Goal: Navigation & Orientation: Find specific page/section

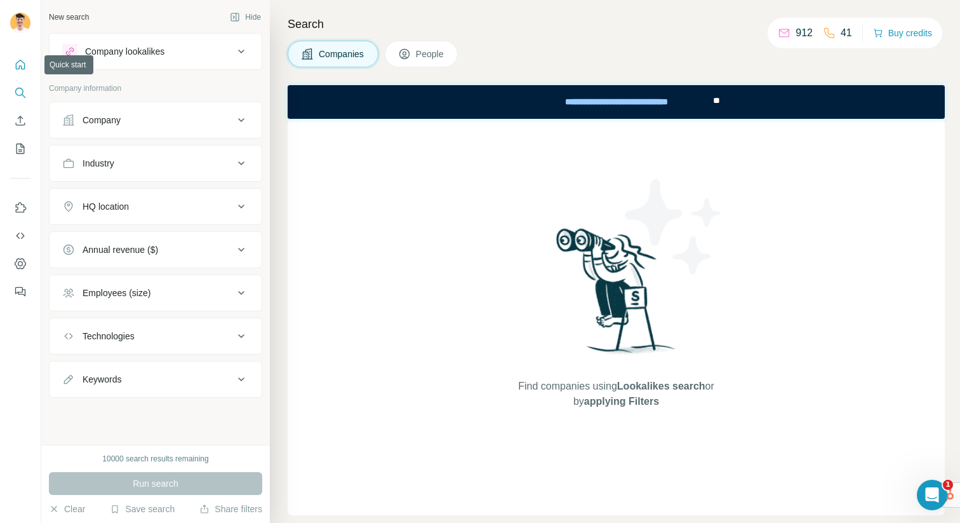
click at [23, 72] on button "Quick start" at bounding box center [20, 64] width 20 height 23
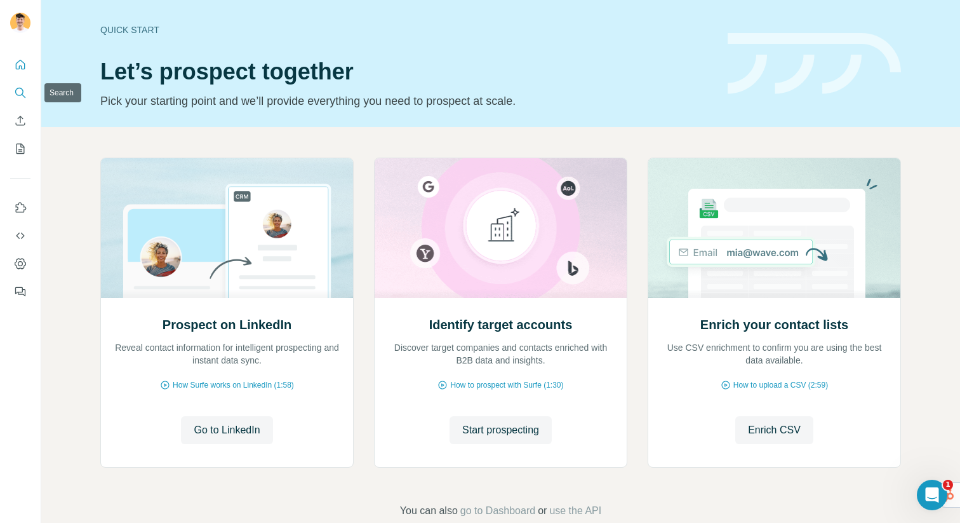
click at [19, 92] on icon "Search" at bounding box center [20, 92] width 13 height 13
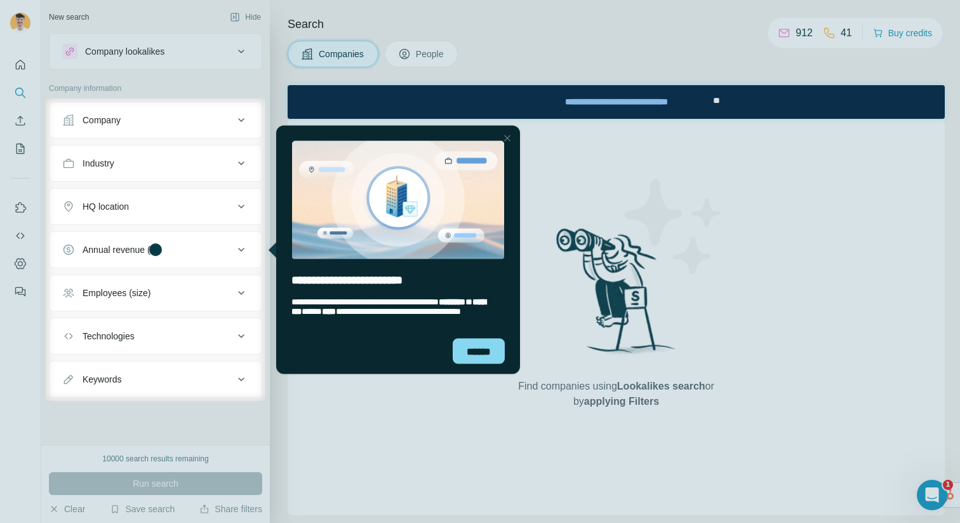
click at [504, 135] on div "Close Step" at bounding box center [507, 137] width 15 height 15
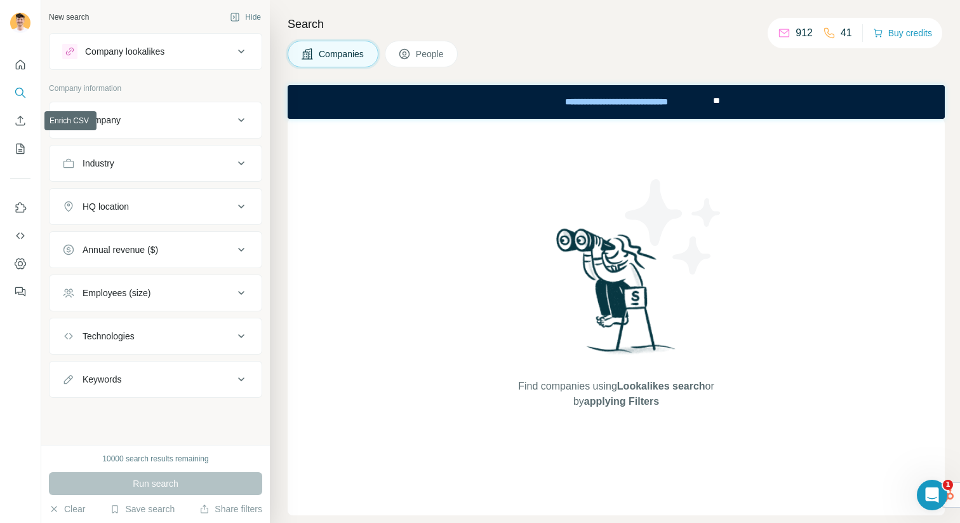
click at [7, 117] on div at bounding box center [20, 174] width 41 height 257
click at [20, 119] on icon "Enrich CSV" at bounding box center [20, 120] width 13 height 13
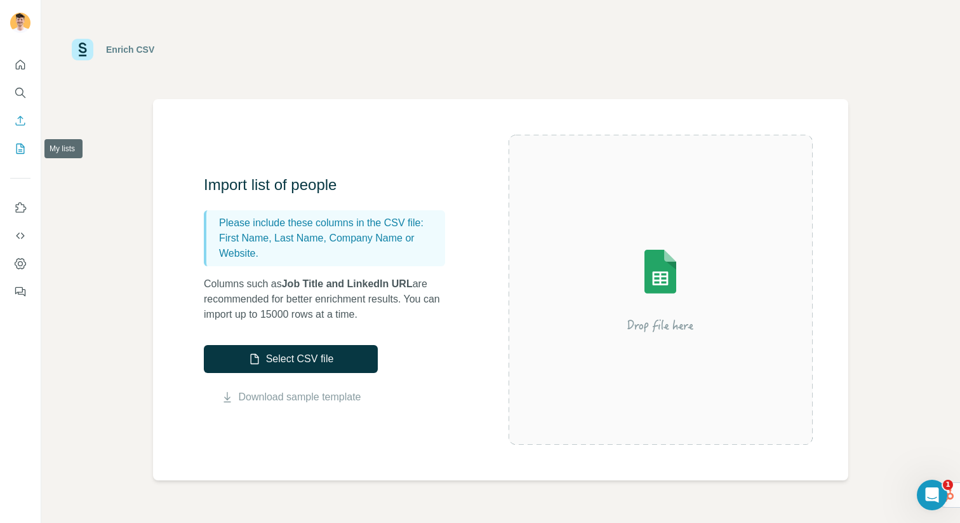
click at [17, 146] on icon "My lists" at bounding box center [21, 149] width 8 height 10
